Goal: Find specific page/section: Find specific page/section

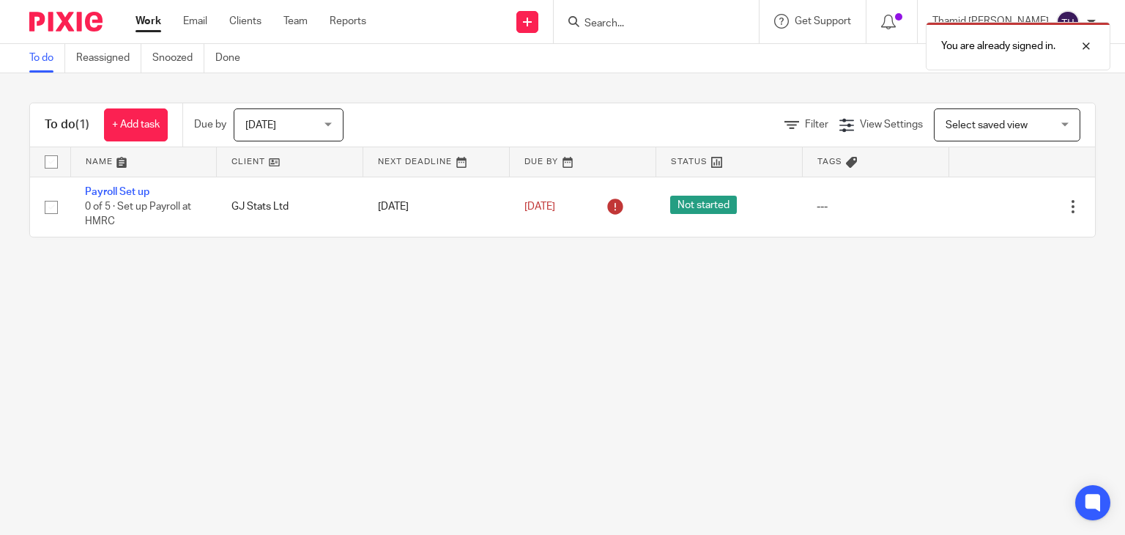
drag, startPoint x: 708, startPoint y: 23, endPoint x: 648, endPoint y: 22, distance: 60.1
click at [706, 22] on div "You are already signed in." at bounding box center [837, 43] width 548 height 56
click at [646, 22] on div "You are already signed in." at bounding box center [837, 43] width 548 height 56
click at [1084, 46] on div at bounding box center [1076, 46] width 40 height 18
click at [641, 26] on input "Search" at bounding box center [649, 24] width 132 height 13
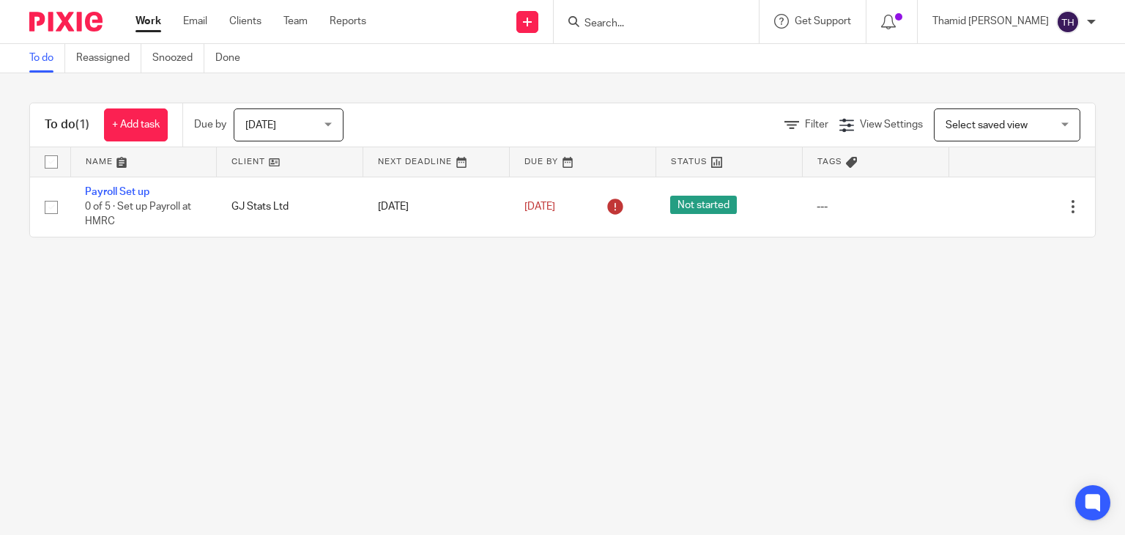
click at [702, 28] on input "Search" at bounding box center [649, 24] width 132 height 13
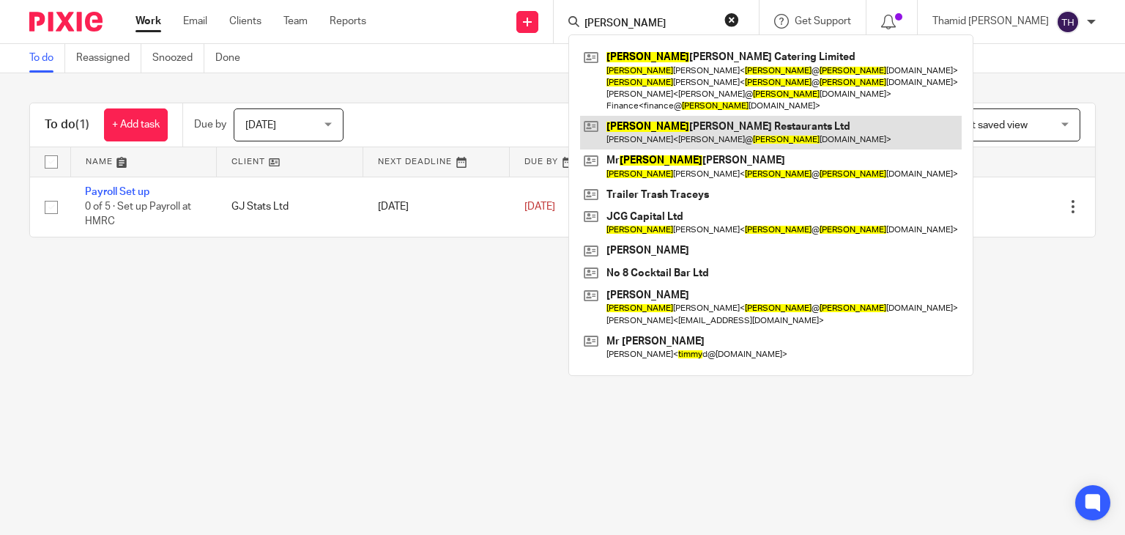
type input "[PERSON_NAME]"
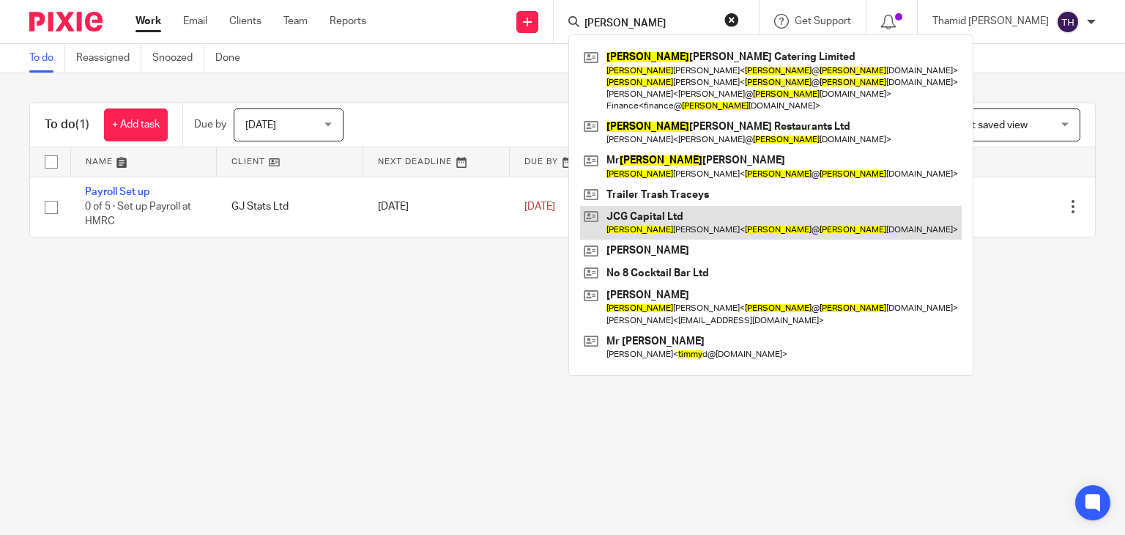
drag, startPoint x: 803, startPoint y: 136, endPoint x: 633, endPoint y: 231, distance: 195.2
click at [803, 136] on link at bounding box center [771, 133] width 382 height 34
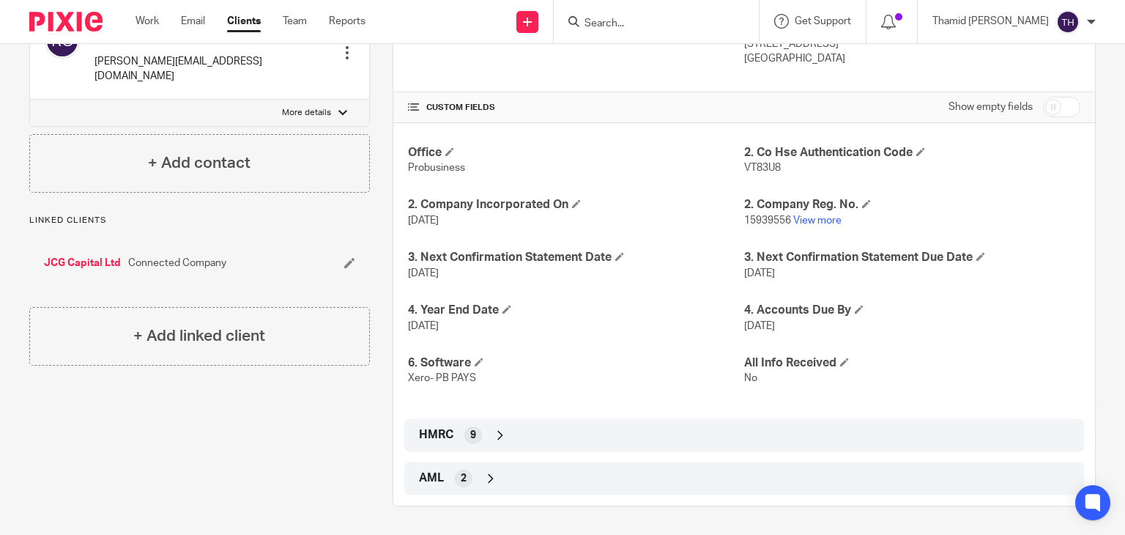
scroll to position [67, 0]
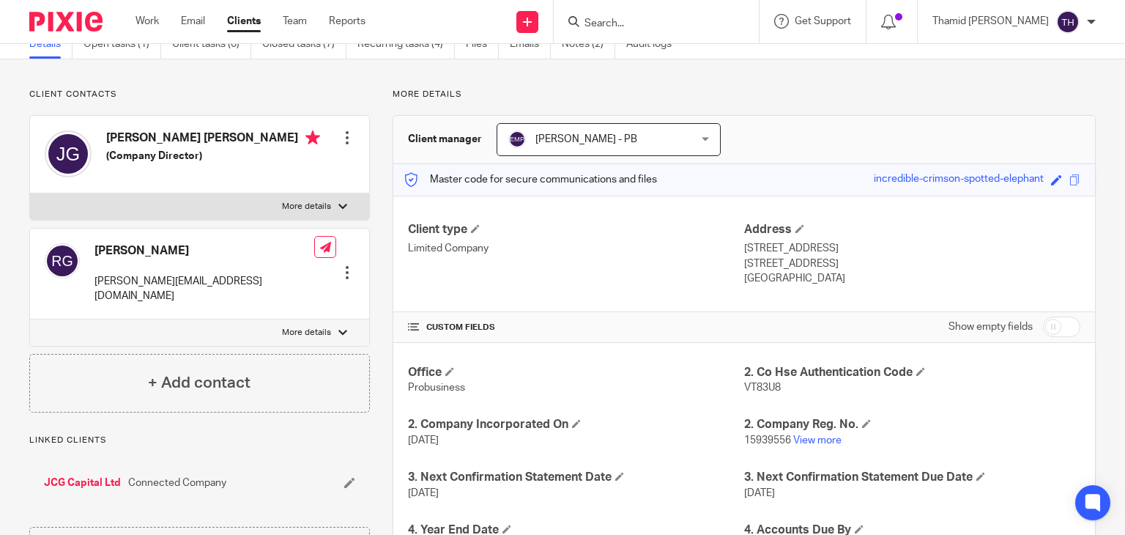
click at [633, 18] on div at bounding box center [653, 21] width 171 height 18
click at [638, 18] on input "Search" at bounding box center [649, 24] width 132 height 13
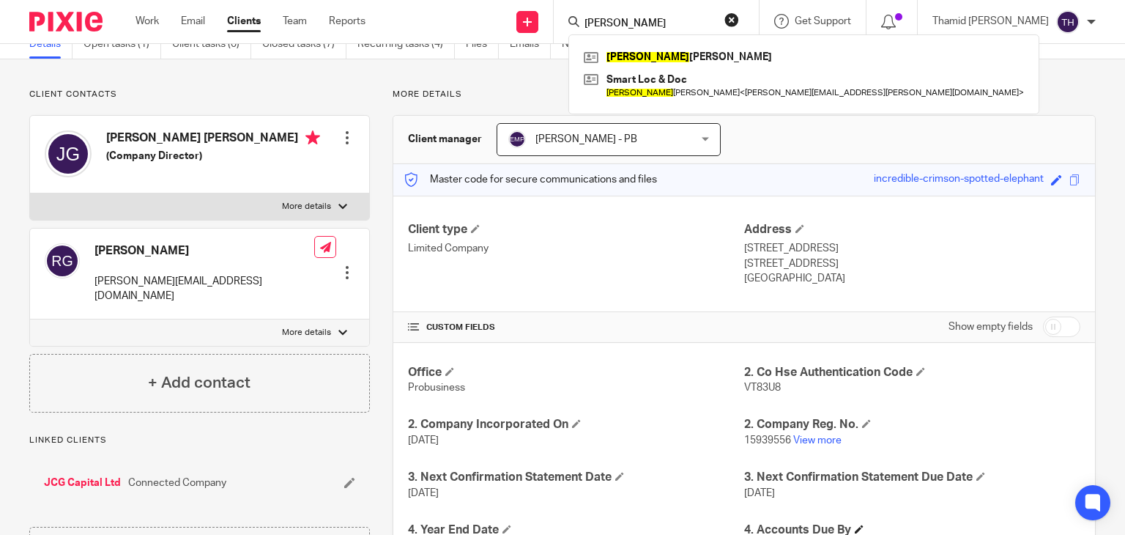
type input "bertie"
